Goal: Transaction & Acquisition: Subscribe to service/newsletter

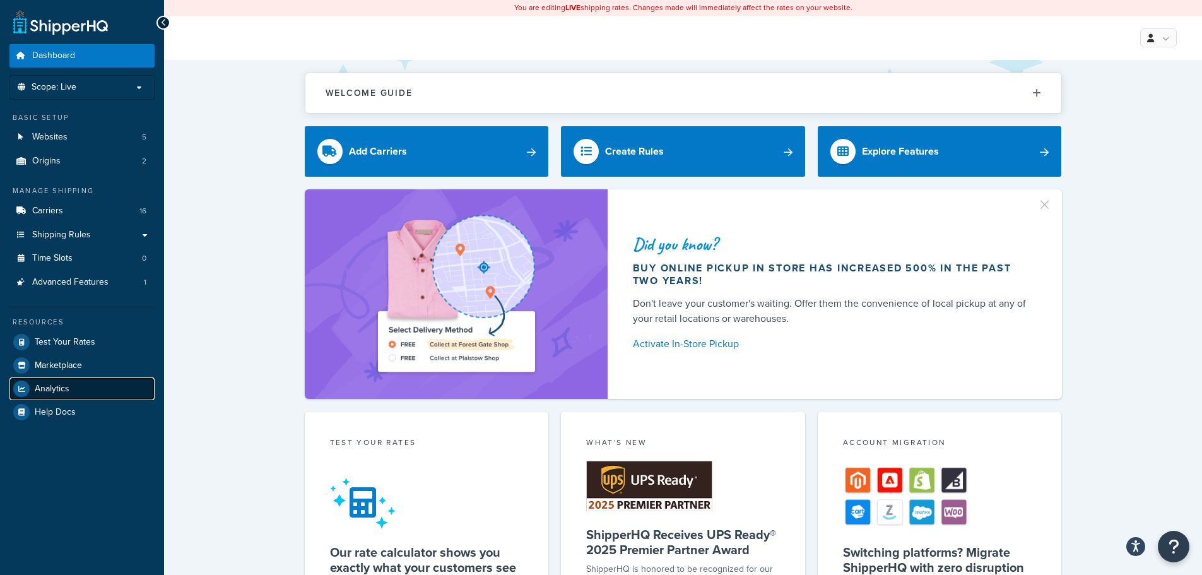
click at [71, 389] on link "Analytics" at bounding box center [81, 388] width 145 height 23
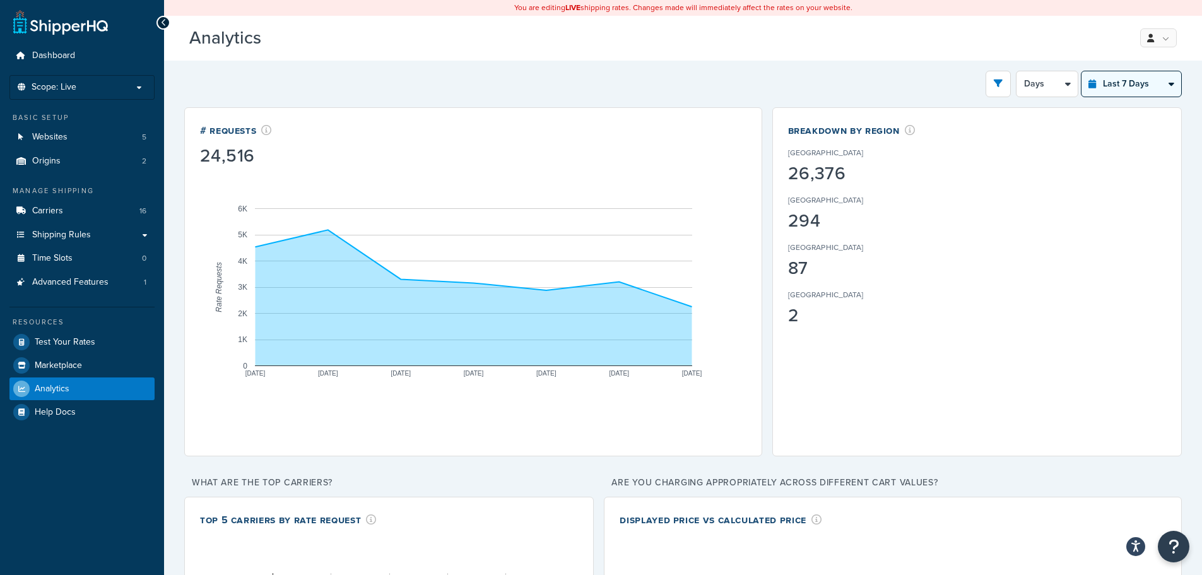
click at [1146, 80] on select "Last 24 Hours Last 7 Days Last 30 Days Last 3 Months Last 6 Months Last 12 Mont…" at bounding box center [1132, 83] width 100 height 25
select select "last_year"
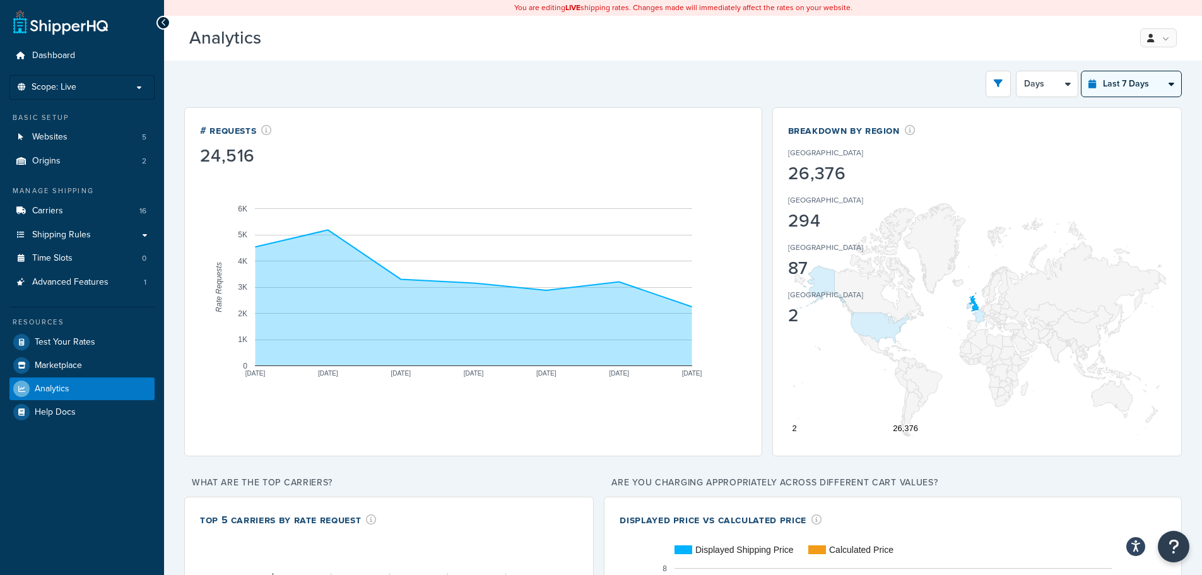
click at [1082, 71] on select "Last 24 Hours Last 7 Days Last 30 Days Last 3 Months Last 6 Months Last 12 Mont…" at bounding box center [1132, 83] width 100 height 25
select select "1M"
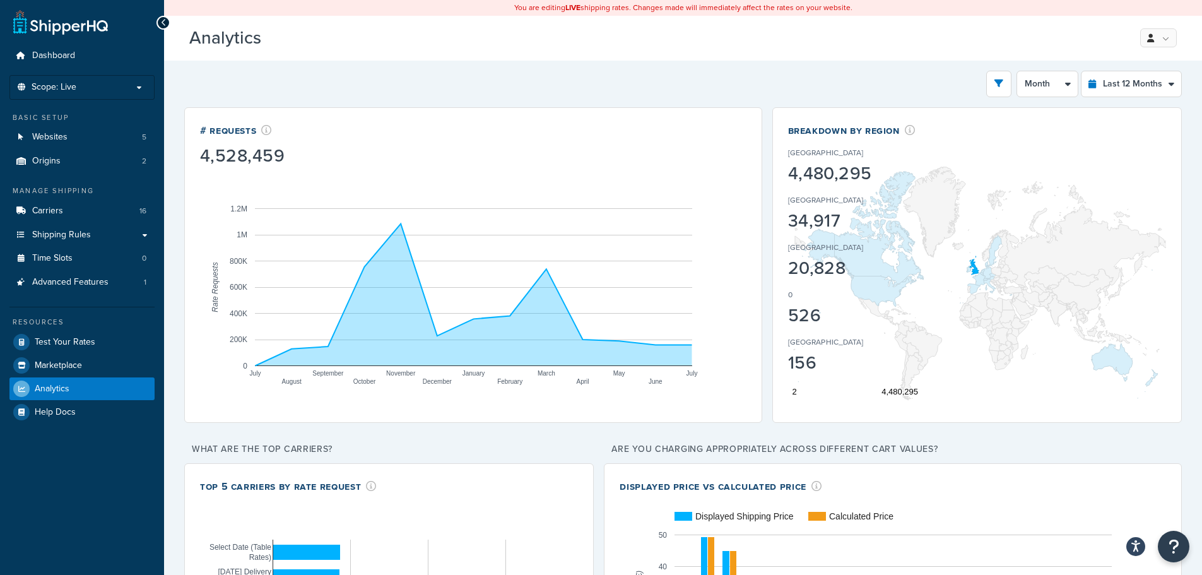
click at [257, 88] on div "Filters Website Green & Blacks Live M2 Build MC Staging Staging Destination Uni…" at bounding box center [683, 84] width 998 height 27
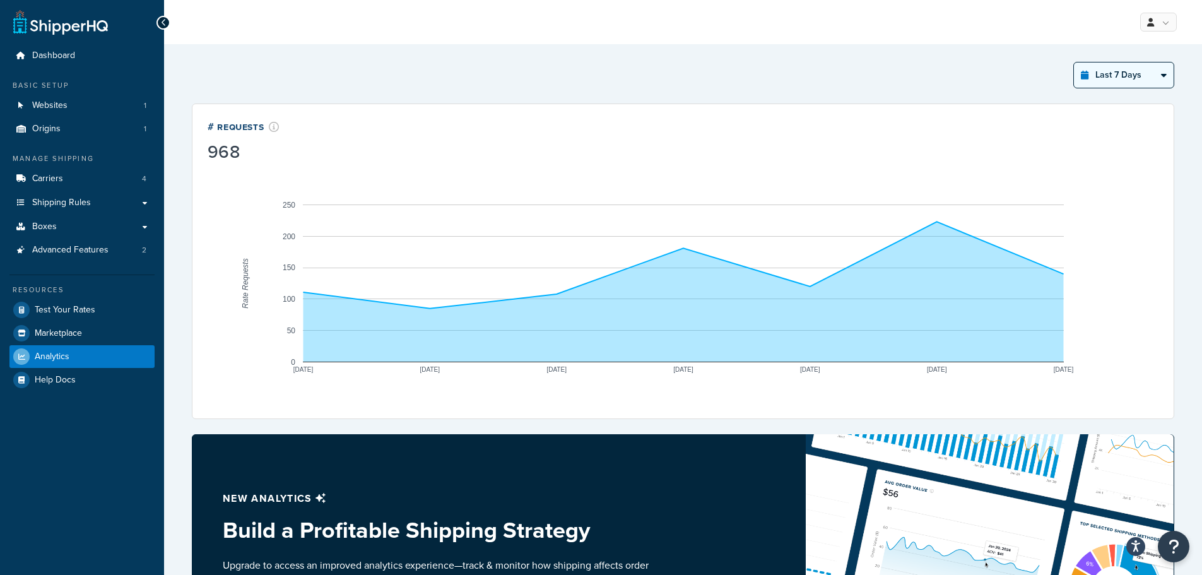
click at [1129, 71] on select "Last 24 Hours Last 7 Days Last 30 Days Last 3 Months Last 6 Months Last 12 Mont…" at bounding box center [1124, 74] width 100 height 25
select select "last_year"
click at [1074, 62] on select "Last 24 Hours Last 7 Days Last 30 Days Last 3 Months Last 6 Months Last 12 Mont…" at bounding box center [1124, 74] width 100 height 25
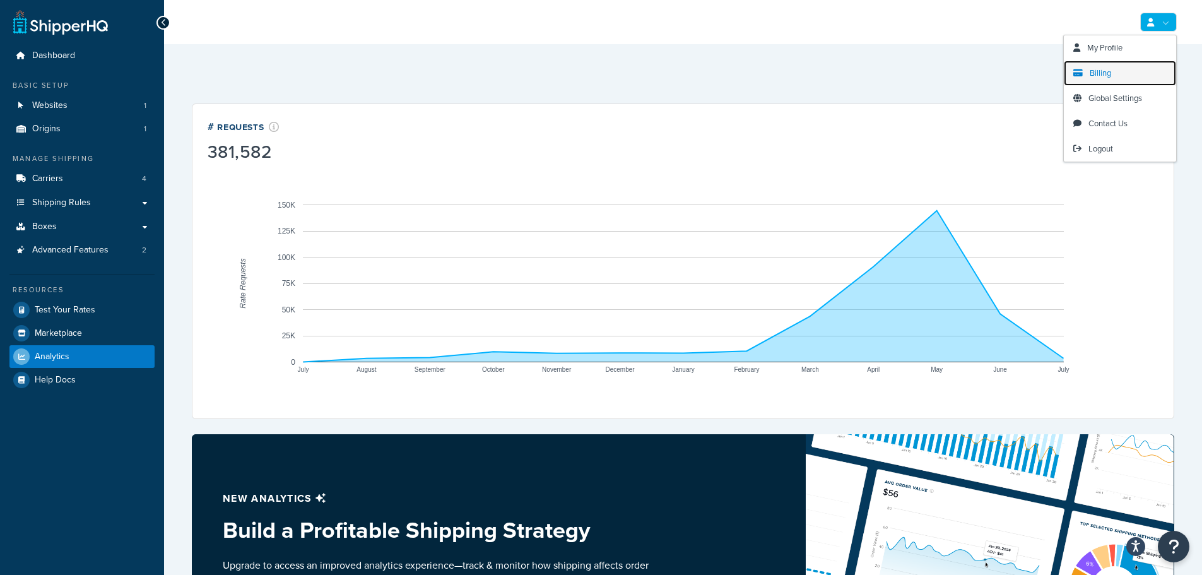
click at [1111, 69] on span "Billing" at bounding box center [1100, 73] width 21 height 12
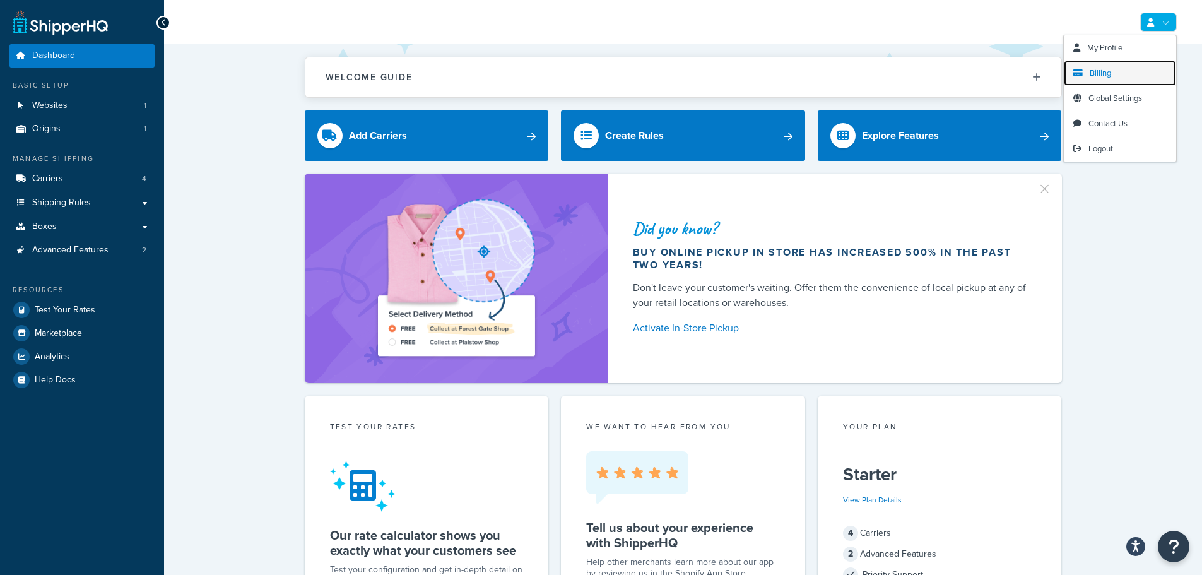
click at [1118, 73] on link "Billing" at bounding box center [1120, 73] width 112 height 25
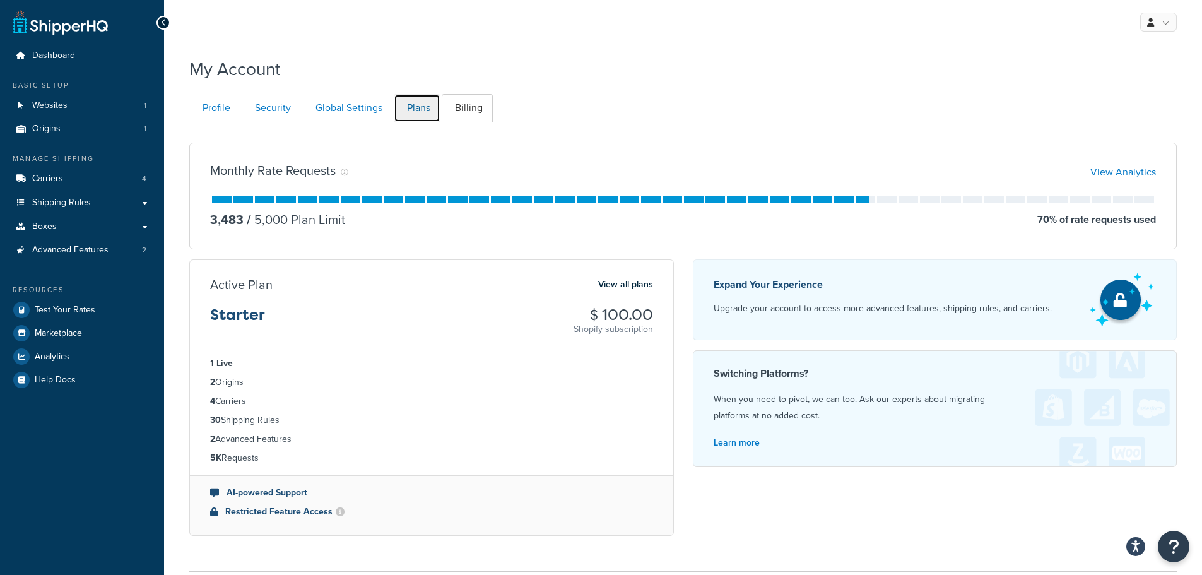
click at [418, 106] on link "Plans" at bounding box center [417, 108] width 47 height 28
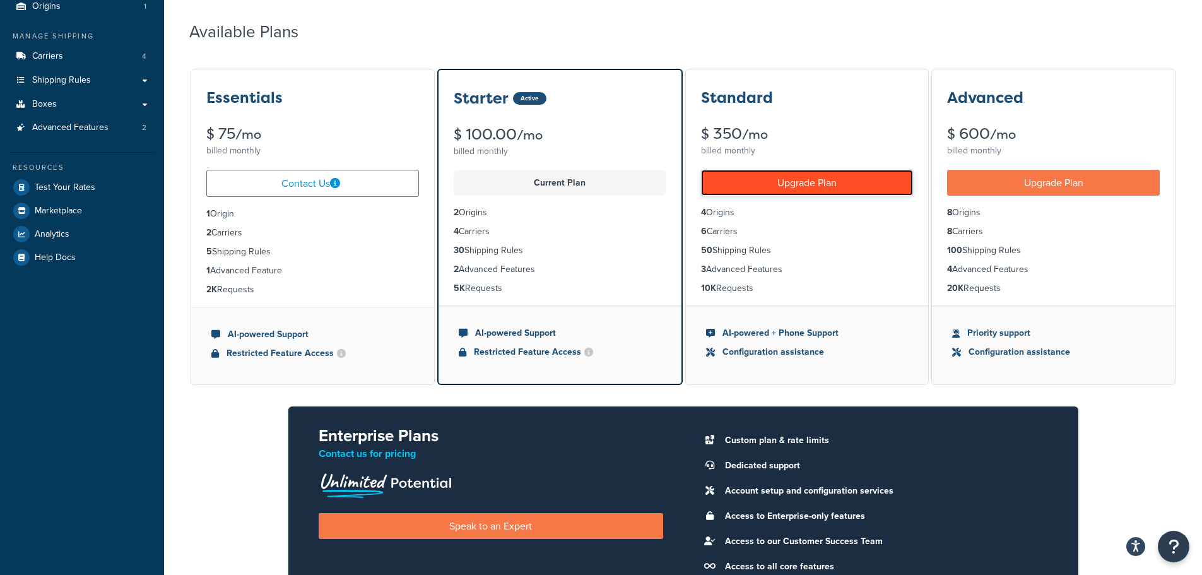
click at [800, 181] on link "Upgrade Plan" at bounding box center [807, 183] width 213 height 26
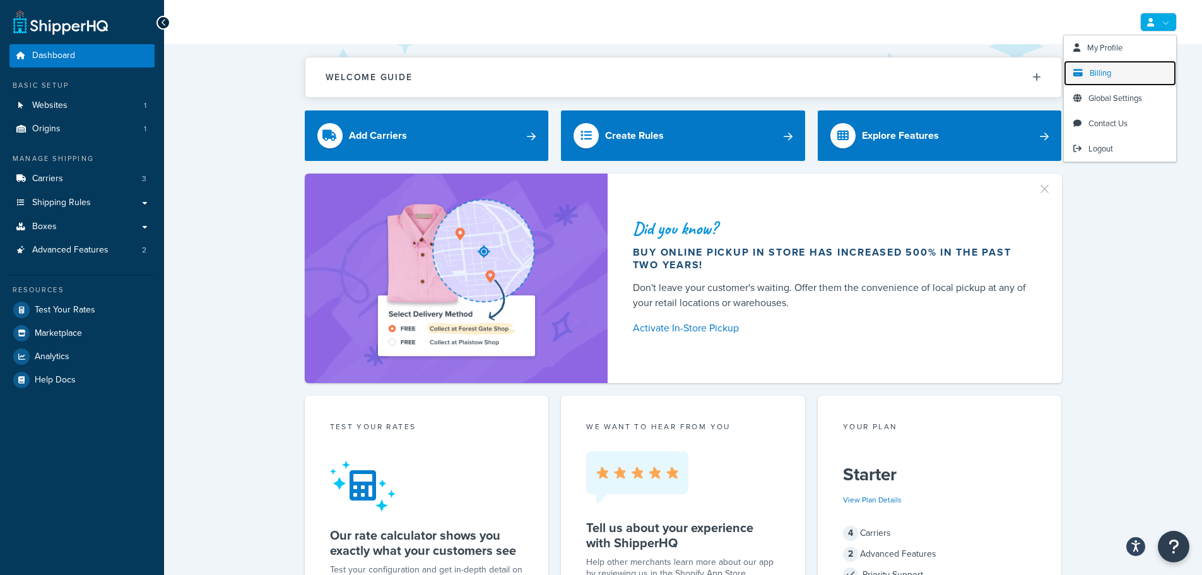
click at [1123, 75] on link "Billing" at bounding box center [1120, 73] width 112 height 25
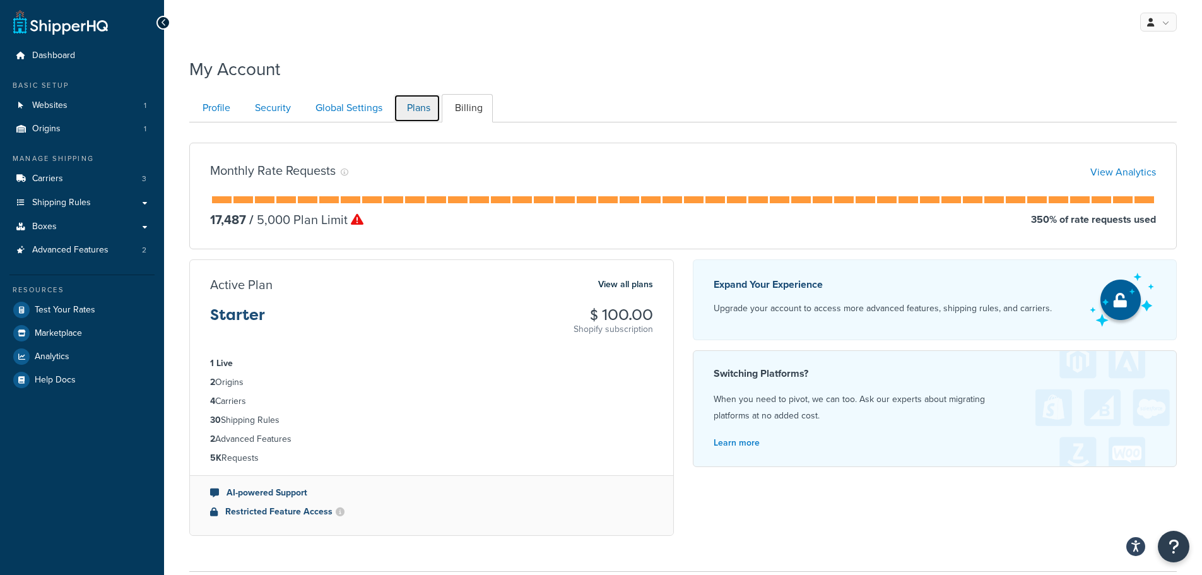
click at [418, 108] on link "Plans" at bounding box center [417, 108] width 47 height 28
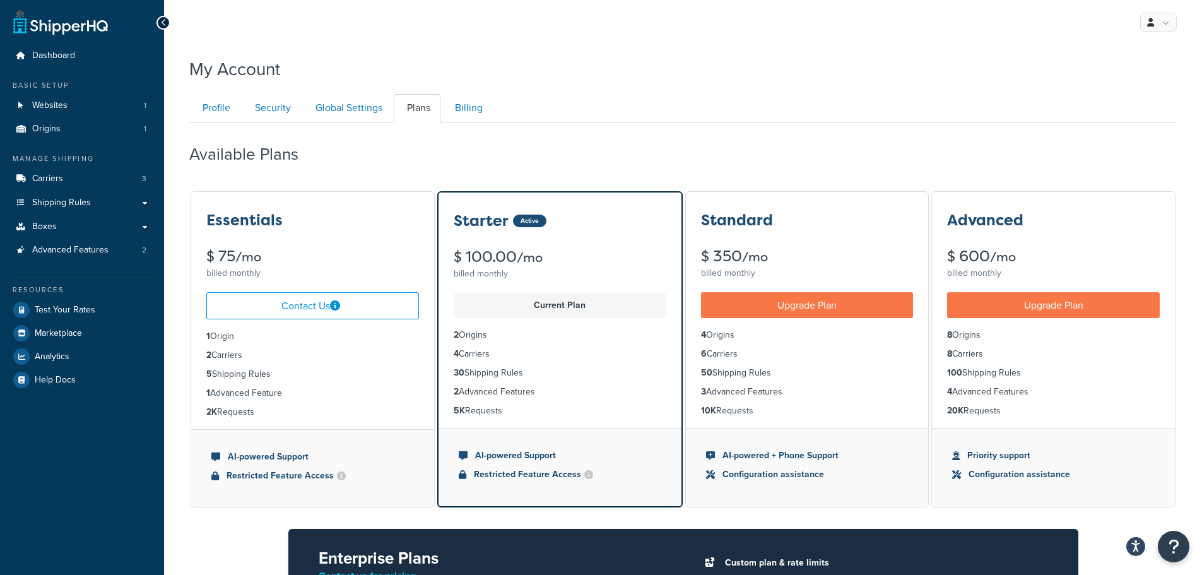
scroll to position [122, 0]
